Goal: Information Seeking & Learning: Learn about a topic

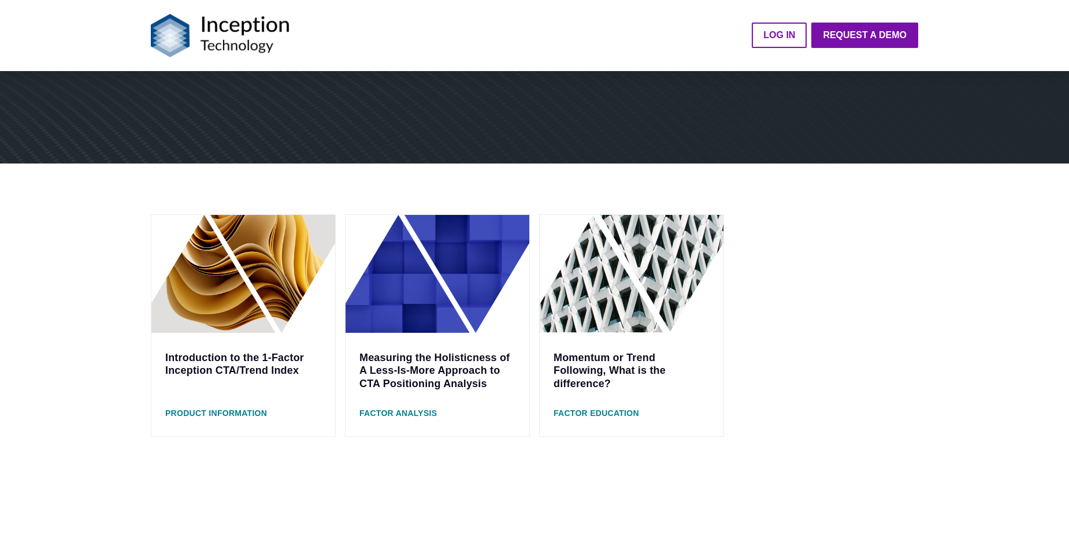
scroll to position [289, 0]
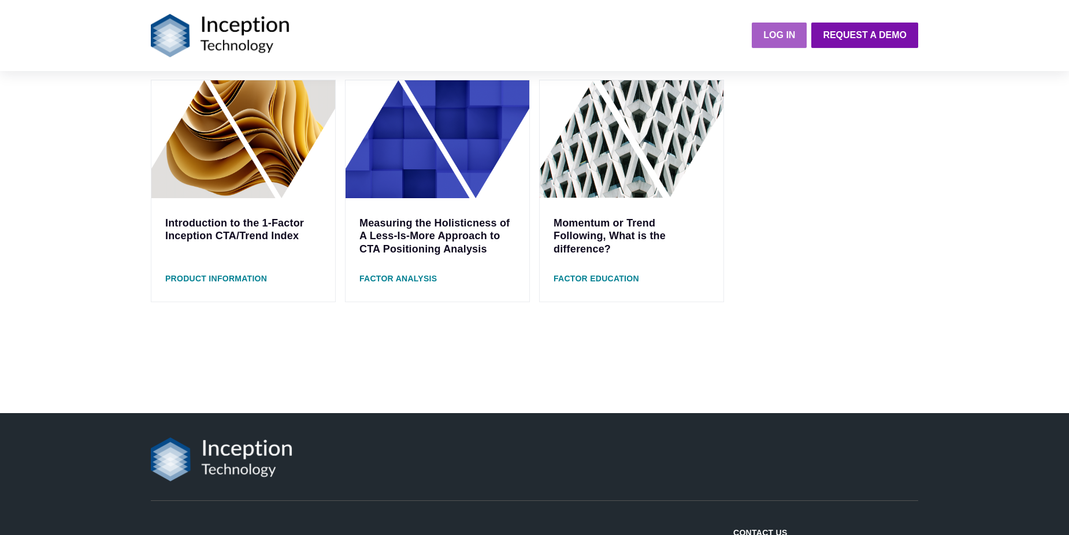
click at [775, 36] on strong "LOG IN" at bounding box center [779, 35] width 32 height 10
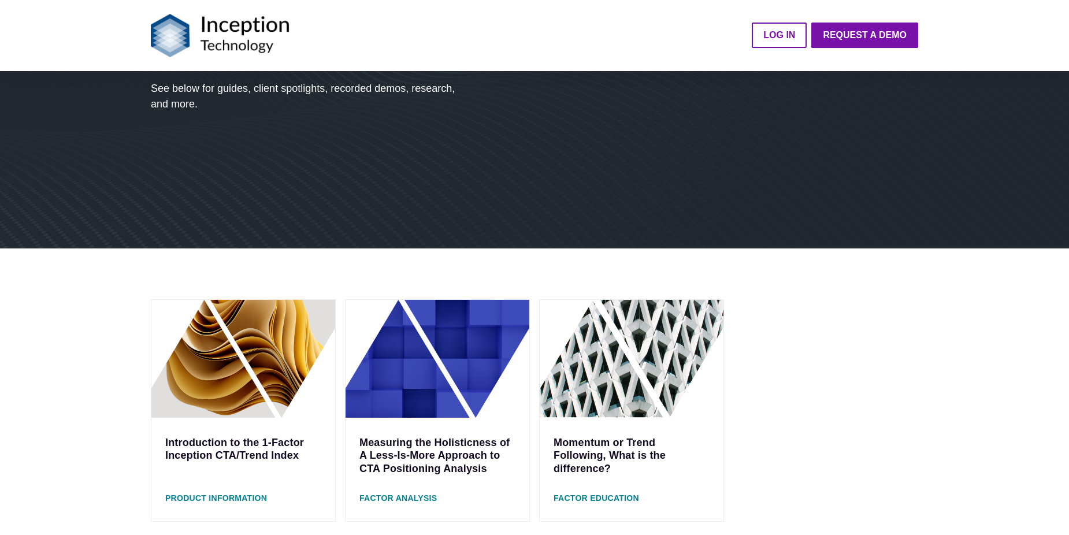
scroll to position [116, 0]
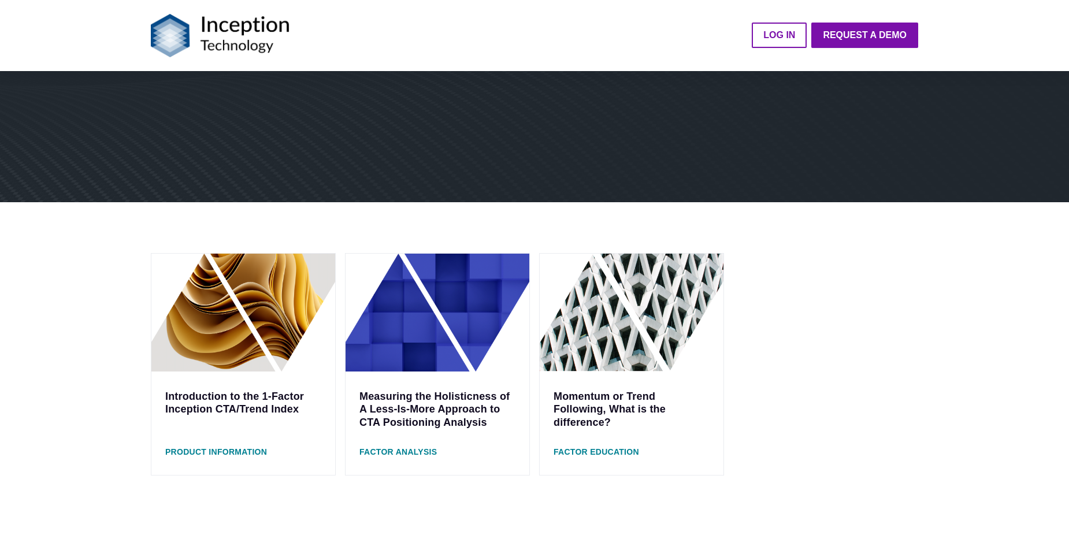
click at [443, 309] on img at bounding box center [437, 313] width 184 height 118
click at [591, 319] on img at bounding box center [632, 313] width 184 height 118
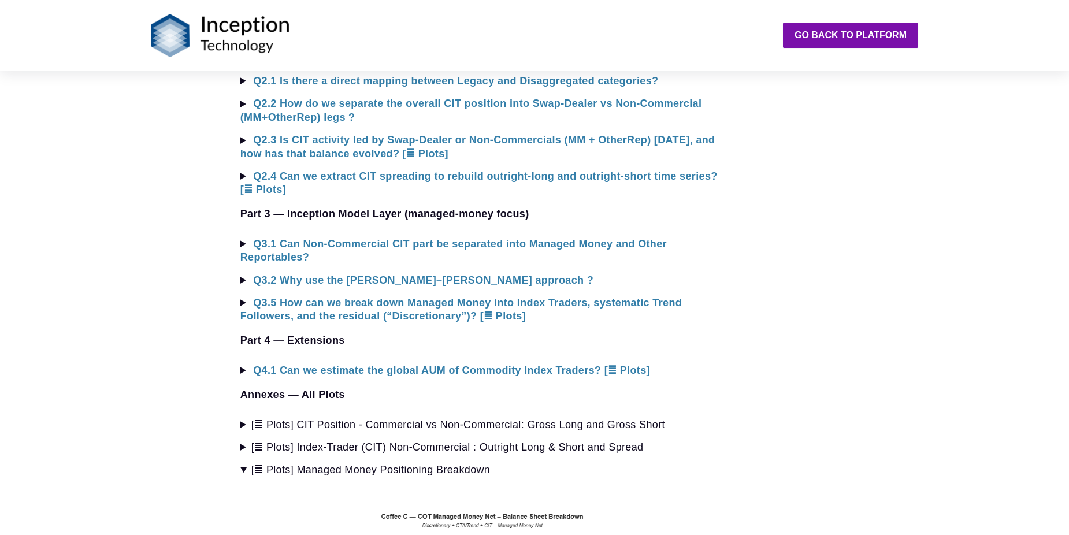
scroll to position [1153, 0]
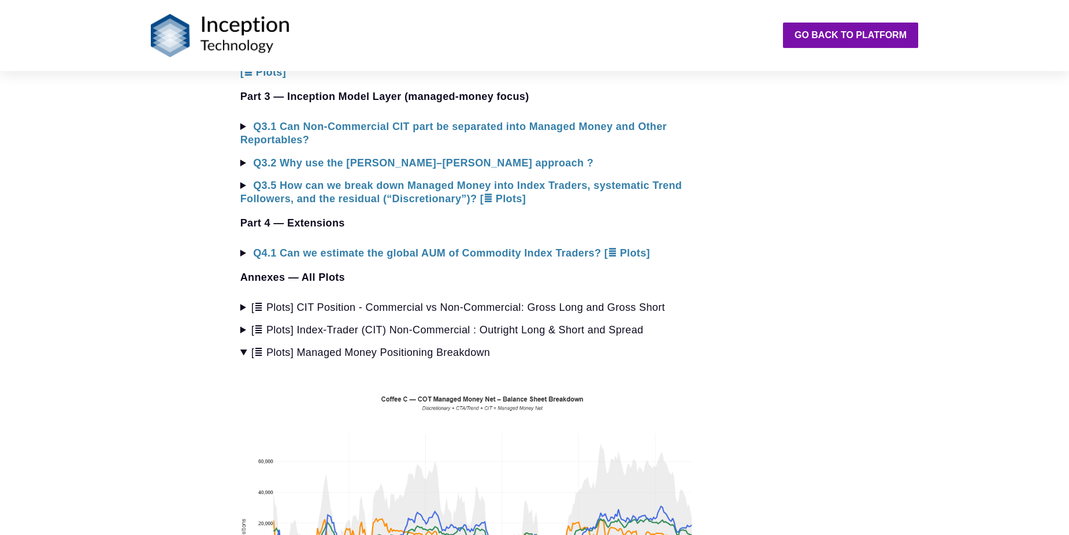
click at [240, 346] on summary "[≣ Plots] Managed Money Positioning Breakdown" at bounding box center [482, 352] width 484 height 13
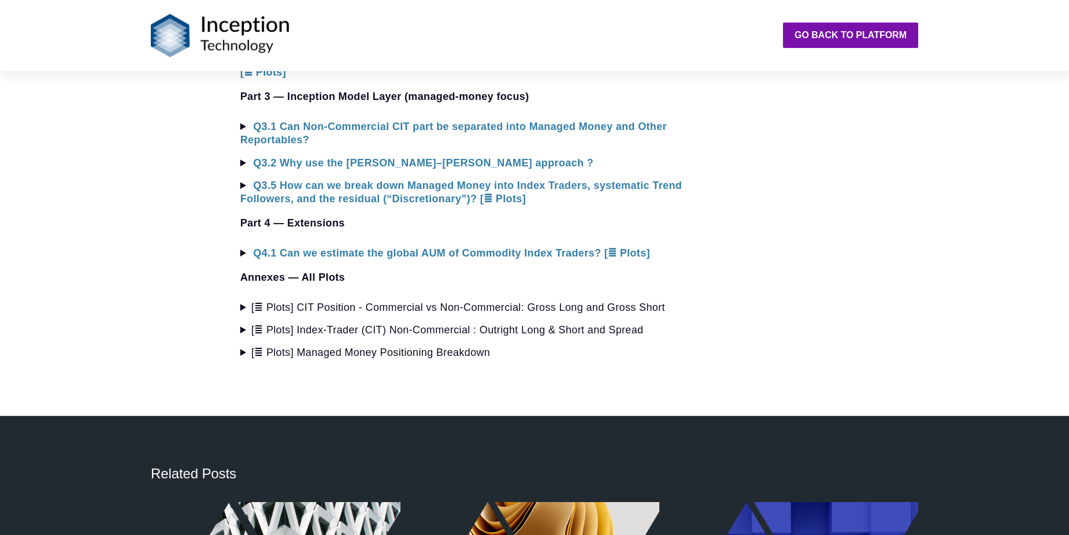
click at [240, 346] on summary "[≣ Plots] Managed Money Positioning Breakdown" at bounding box center [482, 352] width 484 height 13
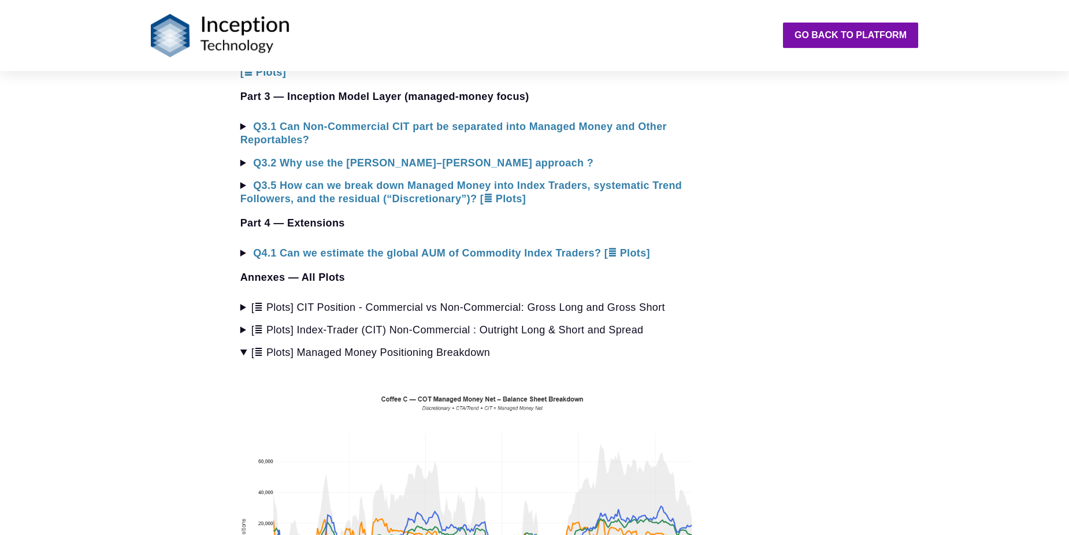
click at [240, 346] on summary "[≣ Plots] Managed Money Positioning Breakdown" at bounding box center [482, 352] width 484 height 13
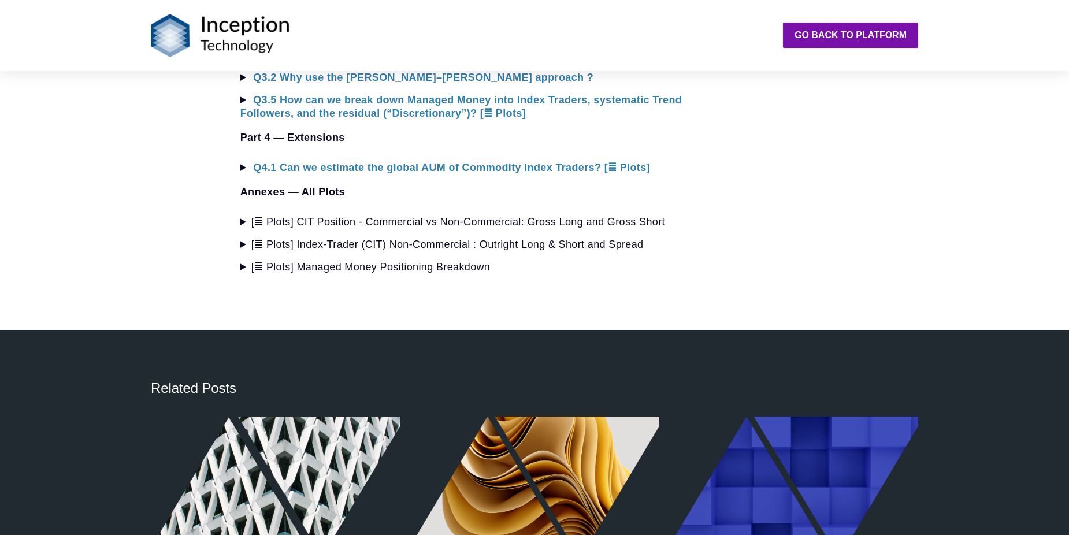
scroll to position [1384, 0]
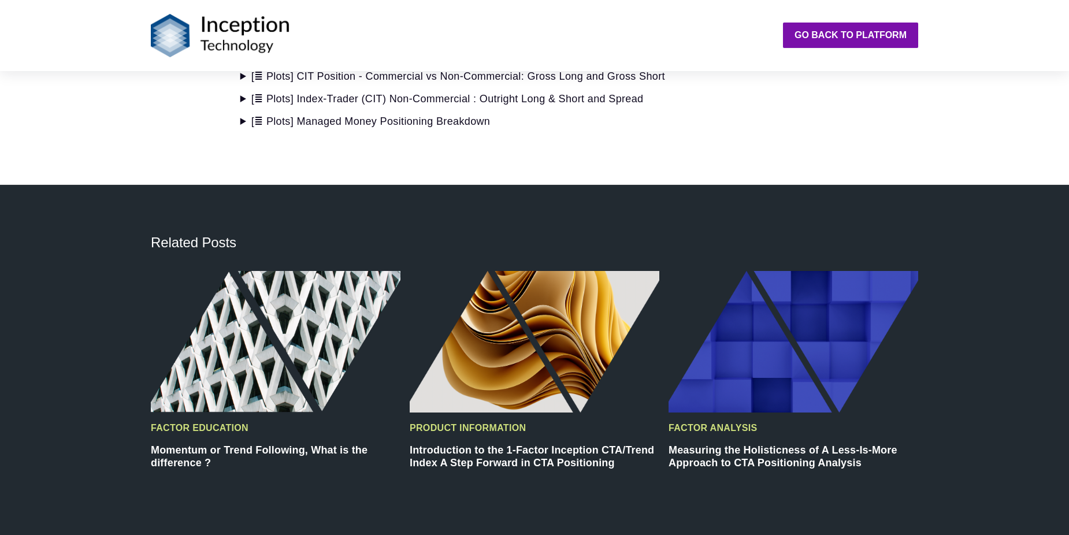
click at [811, 318] on img at bounding box center [793, 341] width 250 height 141
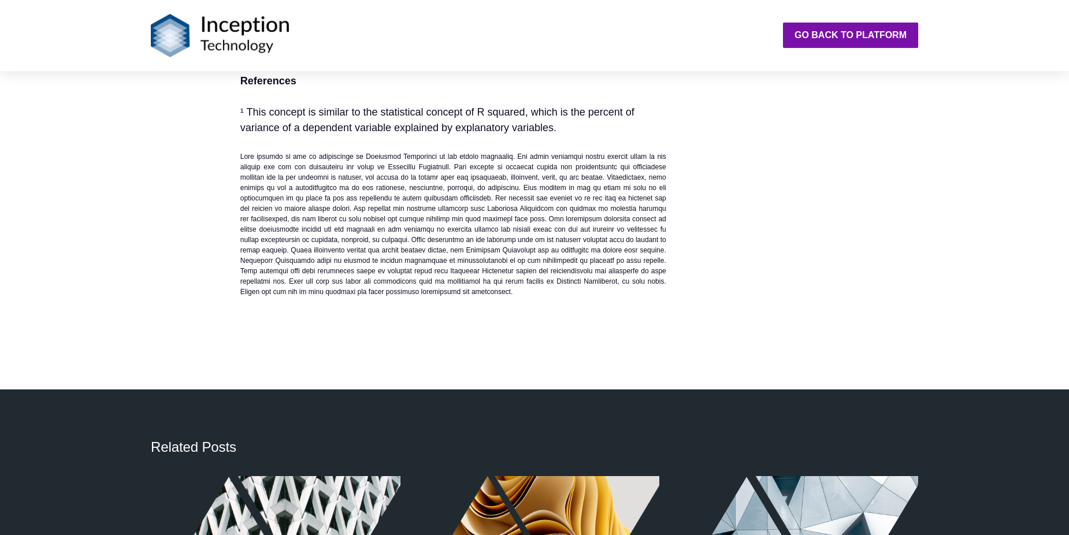
scroll to position [3211, 0]
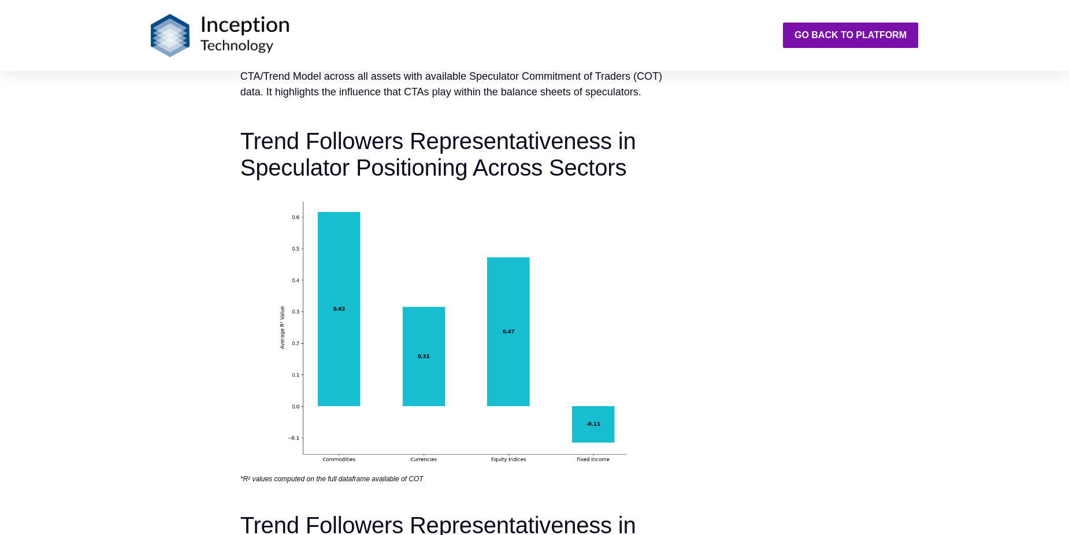
scroll to position [2484, 0]
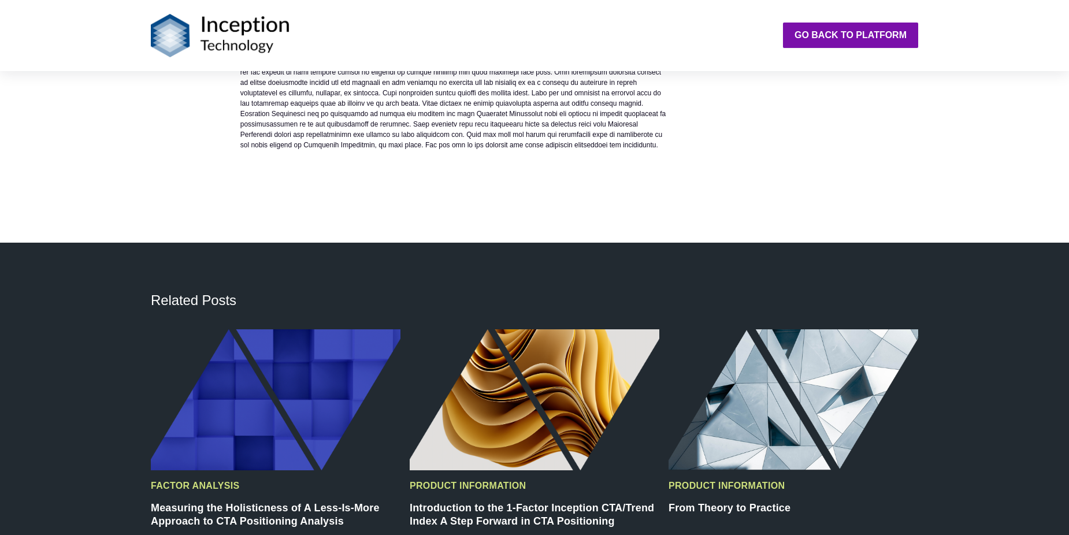
scroll to position [2195, 0]
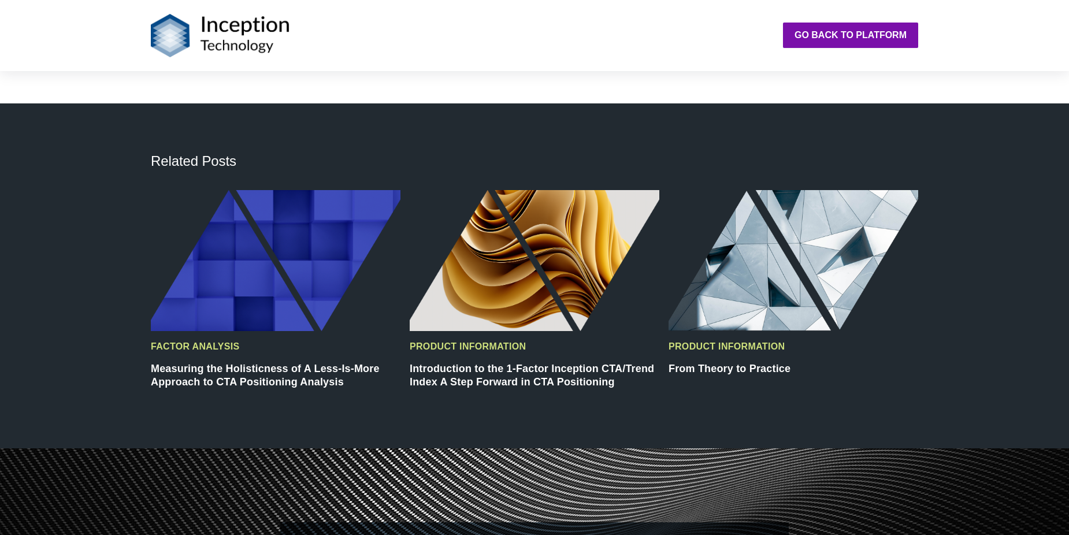
click at [749, 270] on img at bounding box center [793, 260] width 250 height 141
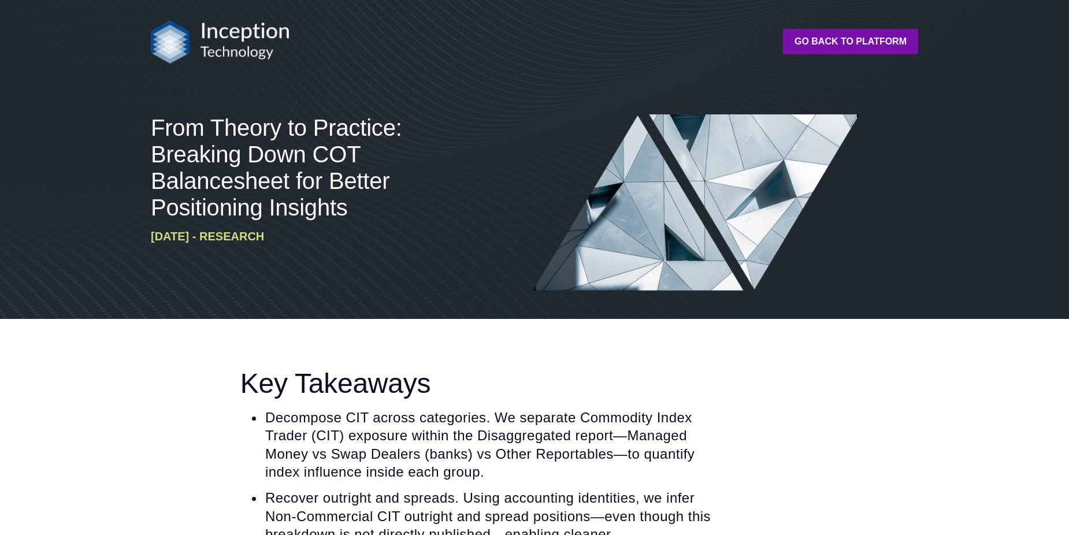
drag, startPoint x: 536, startPoint y: 362, endPoint x: 468, endPoint y: 375, distance: 68.9
click at [468, 375] on h2 "Key Takeaways" at bounding box center [482, 383] width 484 height 32
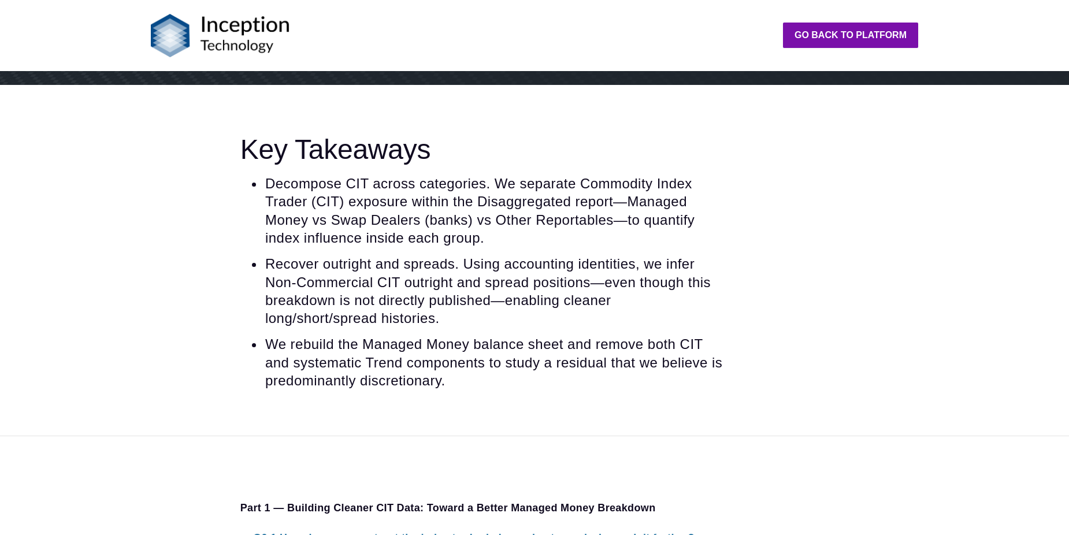
scroll to position [347, 0]
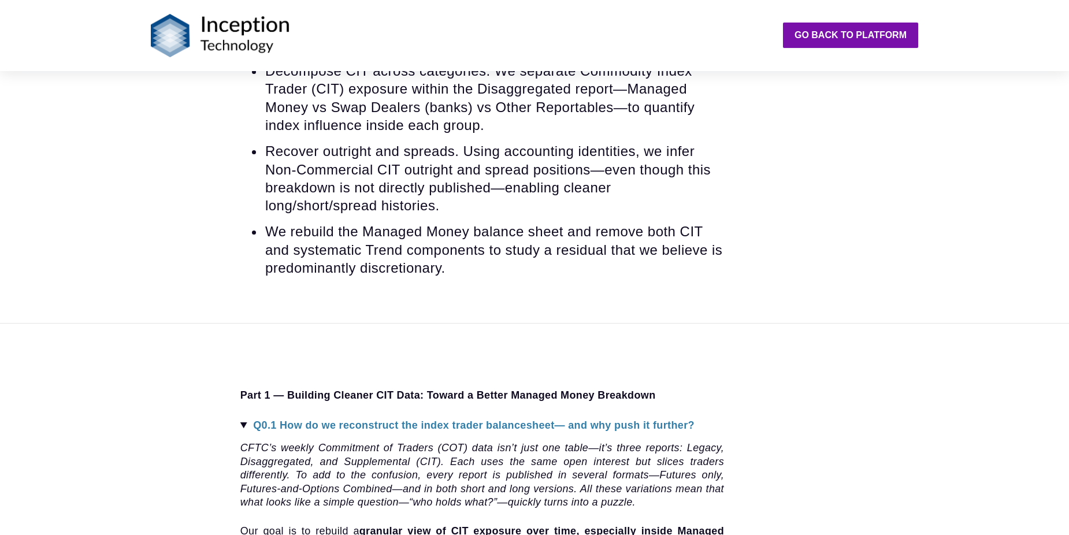
drag, startPoint x: 95, startPoint y: 235, endPoint x: 60, endPoint y: 224, distance: 36.7
click at [70, 225] on div "Key Takeaways Decompose CIT across categories. We separate Commodity Index Trad…" at bounding box center [534, 147] width 1069 height 351
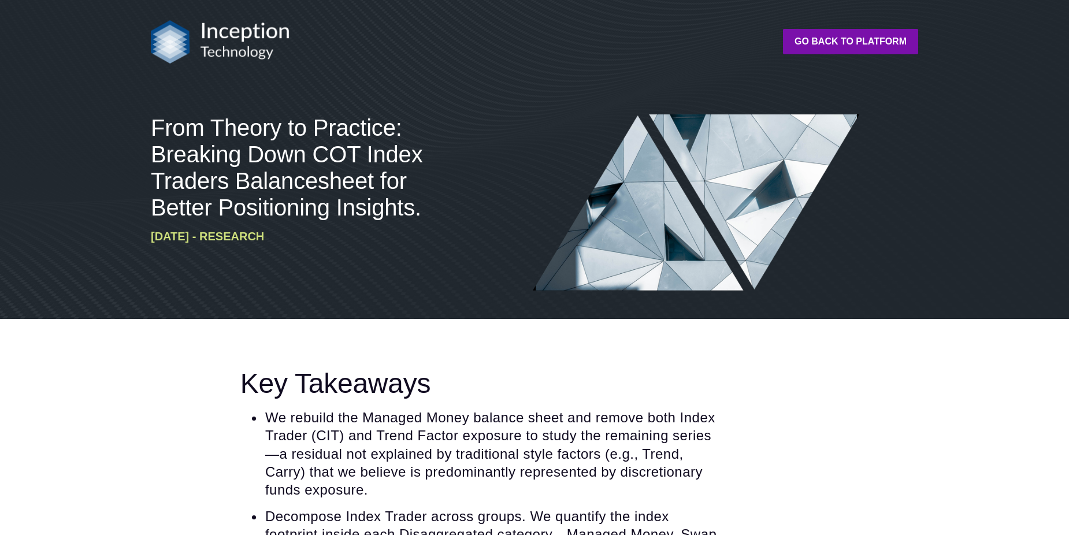
drag, startPoint x: 493, startPoint y: 177, endPoint x: 441, endPoint y: 203, distance: 57.9
click at [443, 203] on h3 "From Theory to Practice: Breaking Down COT Index Traders Balancesheet for Bette…" at bounding box center [308, 167] width 314 height 106
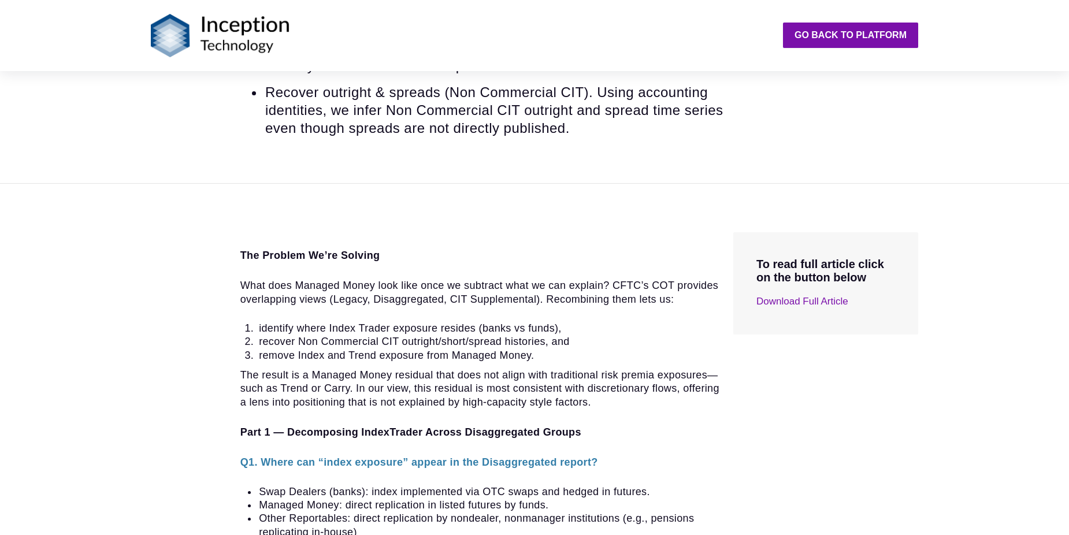
scroll to position [693, 0]
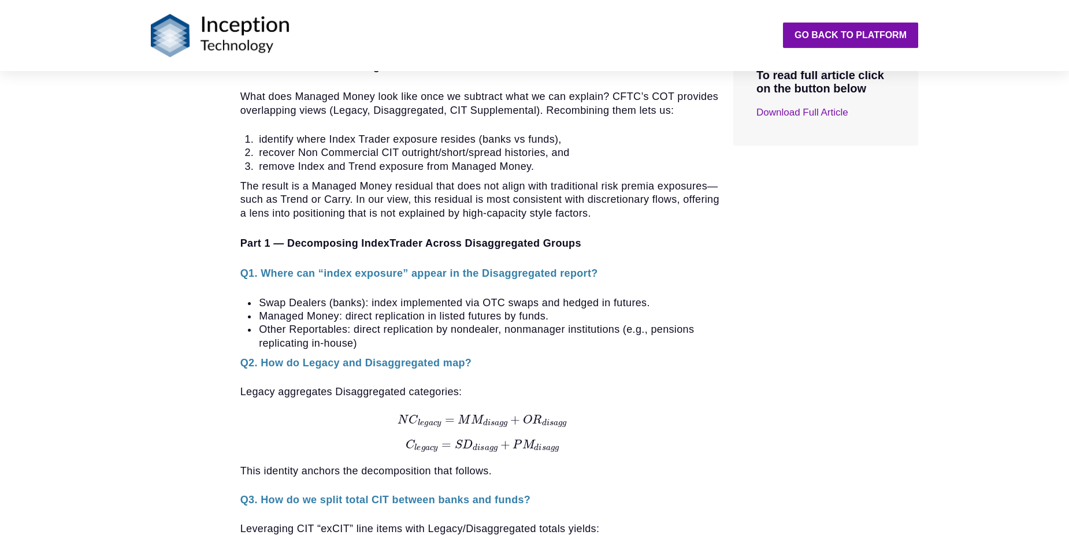
drag, startPoint x: 1016, startPoint y: 244, endPoint x: 827, endPoint y: 231, distance: 188.8
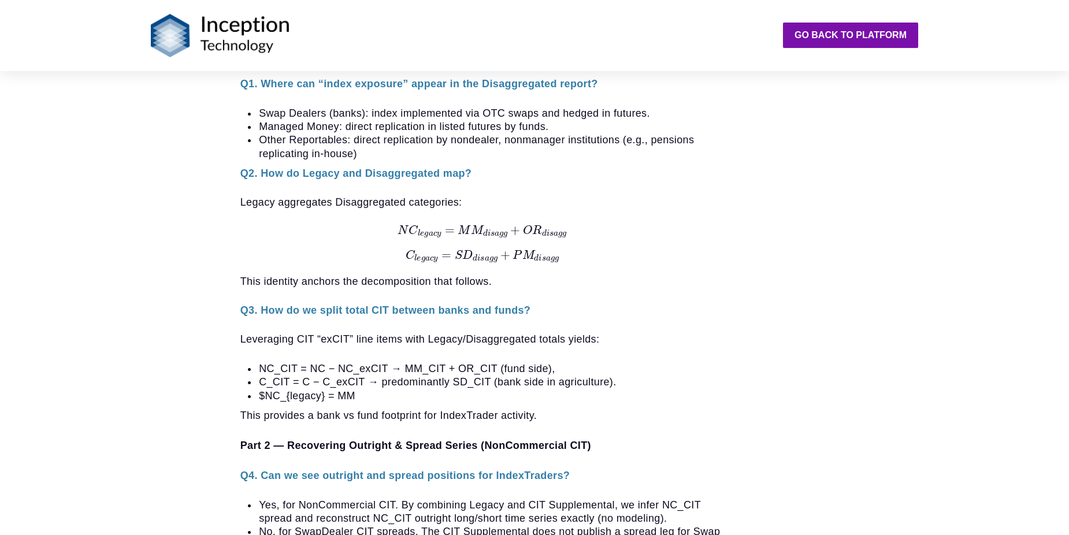
scroll to position [1040, 0]
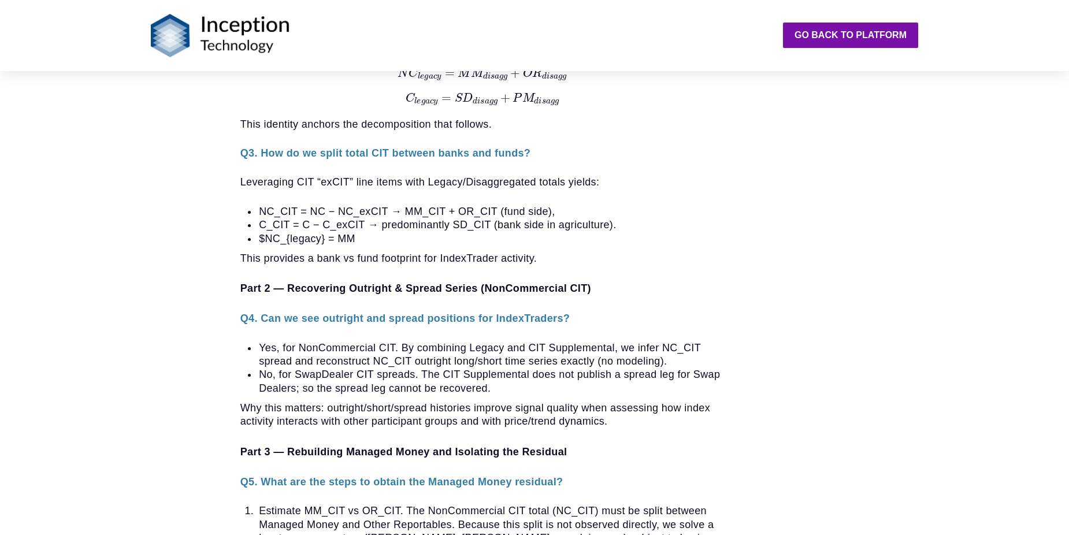
drag, startPoint x: 808, startPoint y: 248, endPoint x: 744, endPoint y: 244, distance: 64.8
click at [744, 244] on div "To read full article click on the button below Download Full Article" at bounding box center [826, 414] width 194 height 1434
